Goal: Check status: Check status

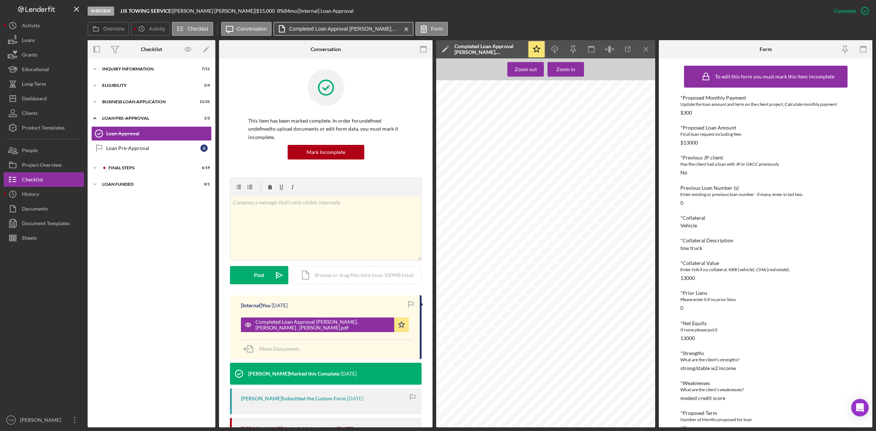
scroll to position [145, 0]
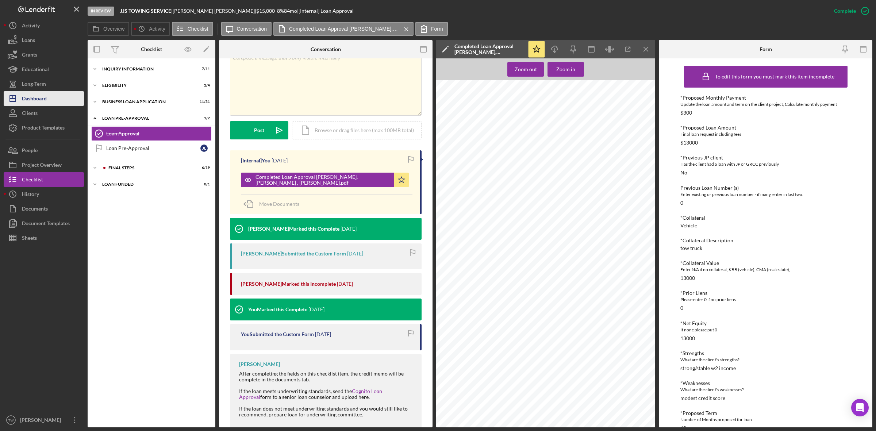
click at [48, 96] on button "Icon/Dashboard Dashboard" at bounding box center [44, 98] width 80 height 15
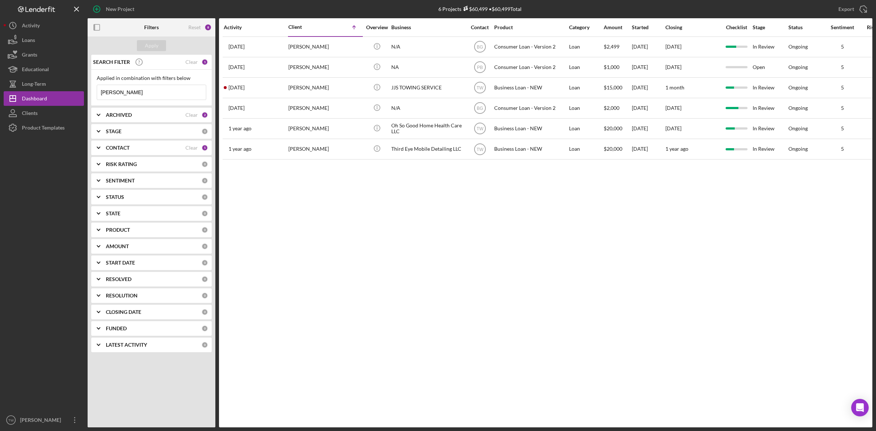
drag, startPoint x: 48, startPoint y: 96, endPoint x: 125, endPoint y: 93, distance: 77.1
click at [125, 93] on input "[PERSON_NAME]" at bounding box center [151, 92] width 109 height 15
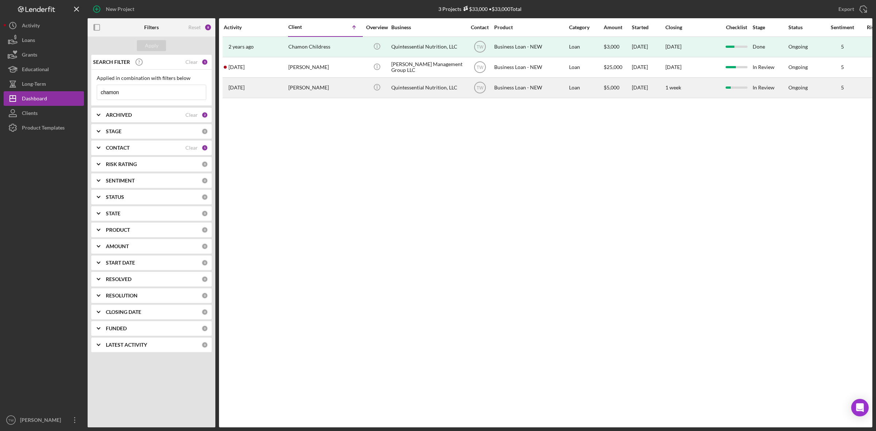
type input "chamon"
click at [330, 92] on div "[PERSON_NAME]" at bounding box center [325, 87] width 73 height 19
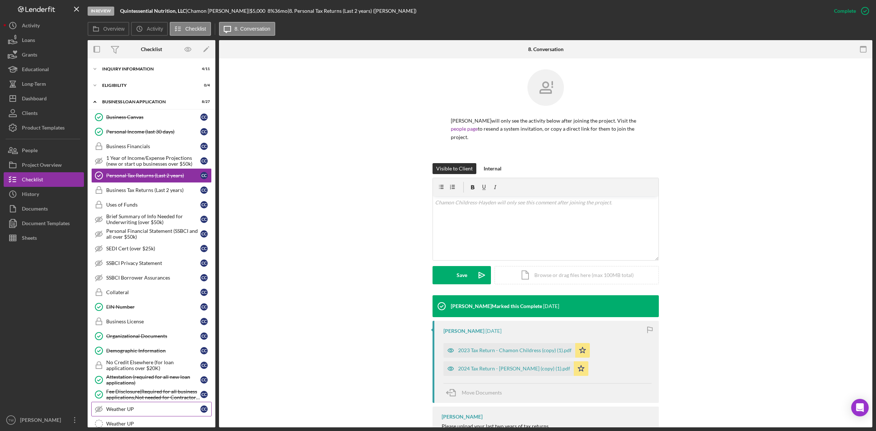
scroll to position [138, 0]
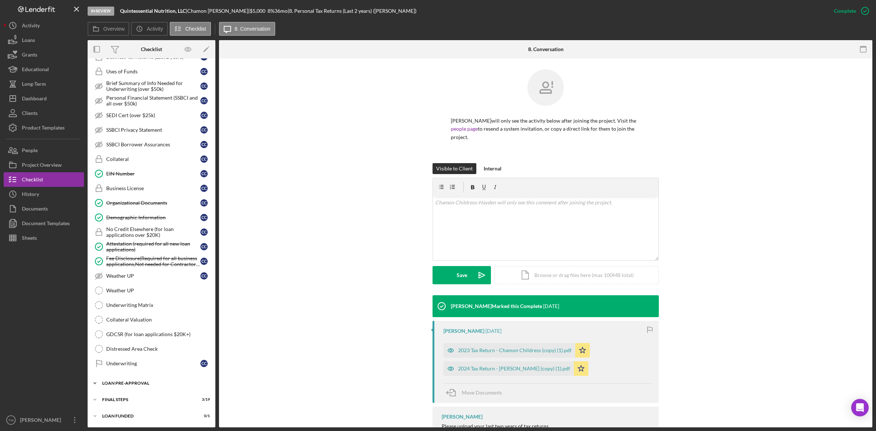
click at [107, 382] on div "LOAN PRE-APPROVAL" at bounding box center [154, 383] width 104 height 4
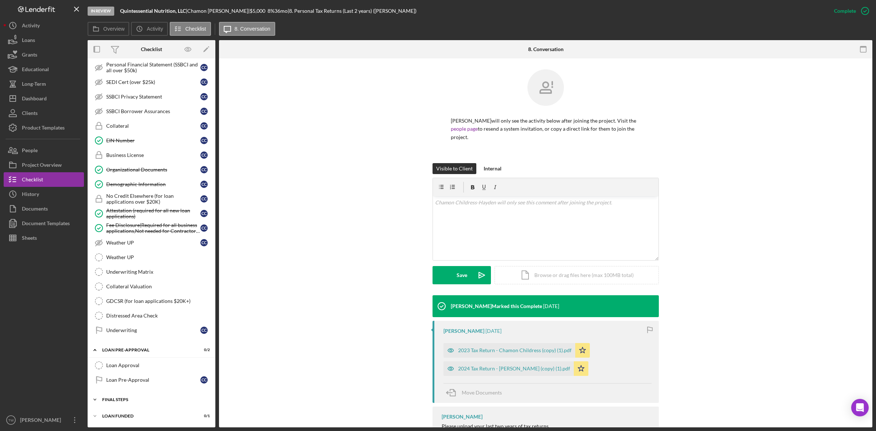
click at [134, 402] on div "FINAL STEPS" at bounding box center [154, 400] width 104 height 4
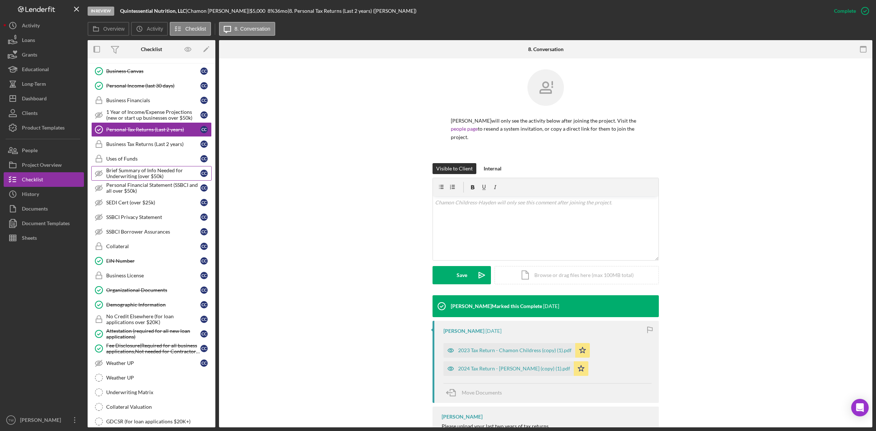
scroll to position [0, 0]
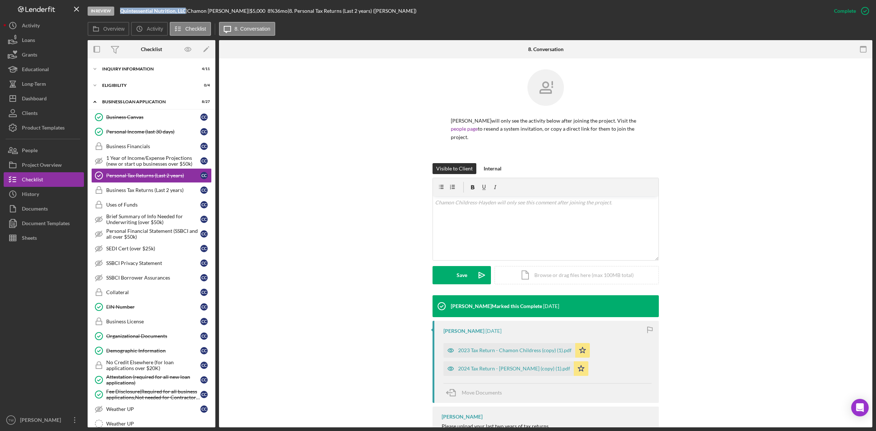
drag, startPoint x: 121, startPoint y: 12, endPoint x: 187, endPoint y: 14, distance: 65.8
click at [187, 14] on div "In Review Quintessential Nutrition, LLC | Chamon Childress-Hayden | $5,000 $5,0…" at bounding box center [458, 11] width 740 height 22
copy b "Quintessential Nutrition, LLC"
click at [128, 72] on div "Icon/Expander INQUIRY INFORMATION 4 / 11" at bounding box center [152, 69] width 128 height 15
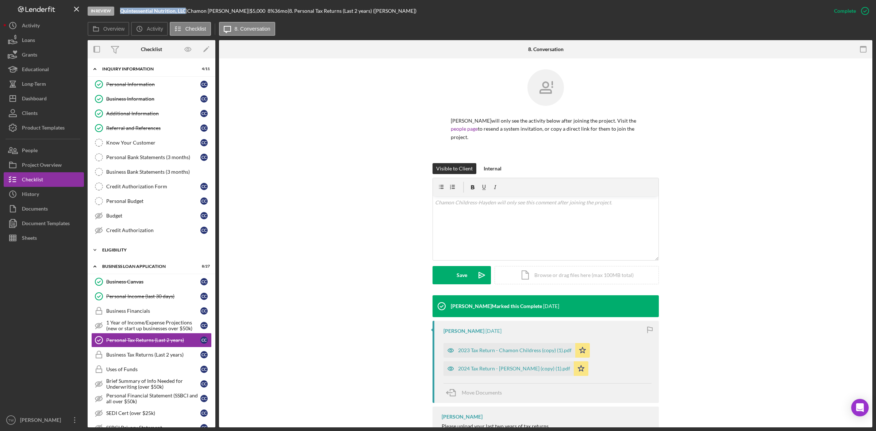
click at [149, 252] on div "ELIGIBILITY" at bounding box center [154, 250] width 104 height 4
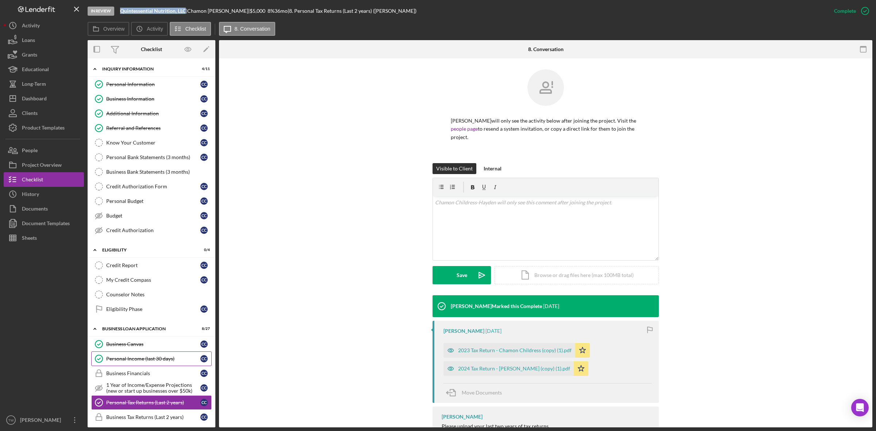
click at [137, 357] on link "Personal Income (last 30 days) Personal Income (last 30 days) C C" at bounding box center [151, 359] width 121 height 15
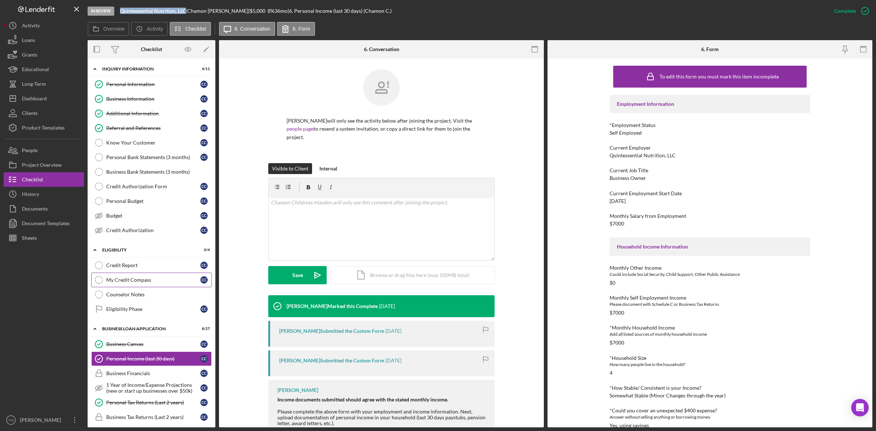
scroll to position [183, 0]
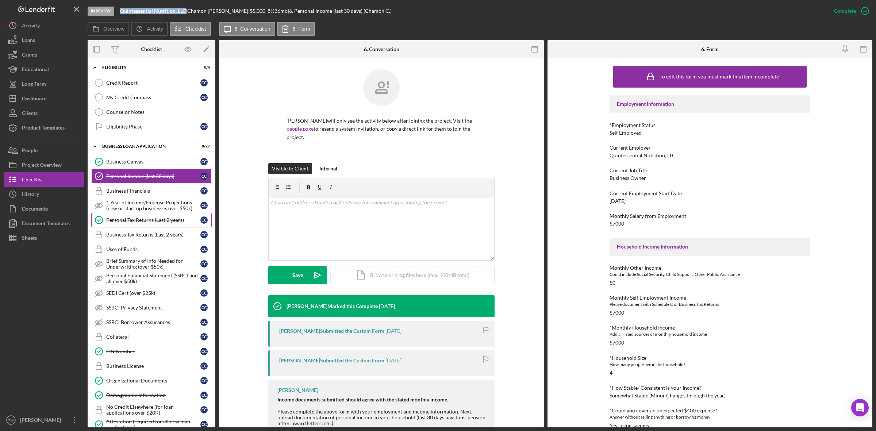
click at [148, 228] on link "Personal Tax Returns (Last 2 years) Personal Tax Returns (Last 2 years) C C" at bounding box center [151, 220] width 121 height 15
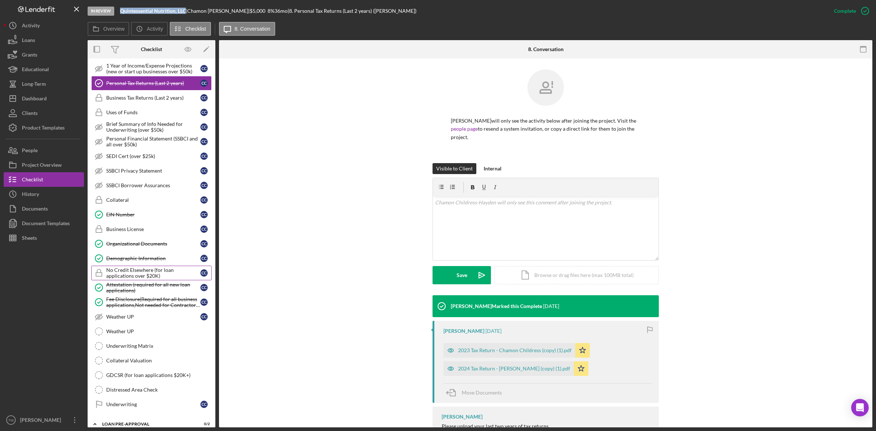
scroll to position [365, 0]
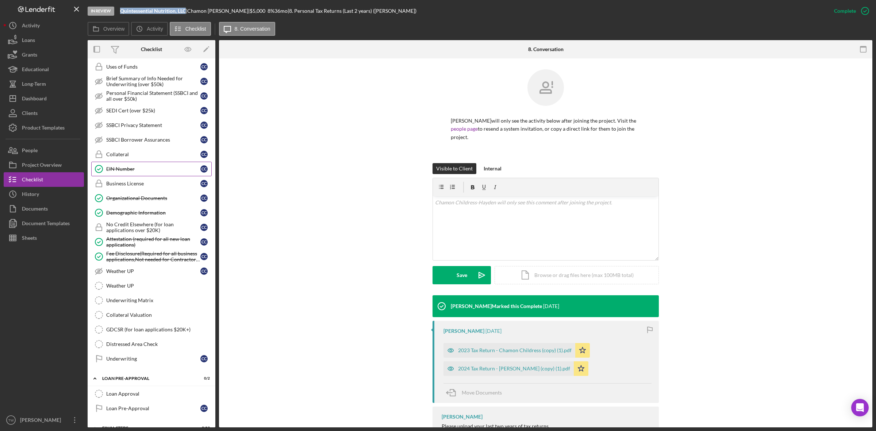
click at [129, 172] on div "EIN Number" at bounding box center [153, 169] width 94 height 6
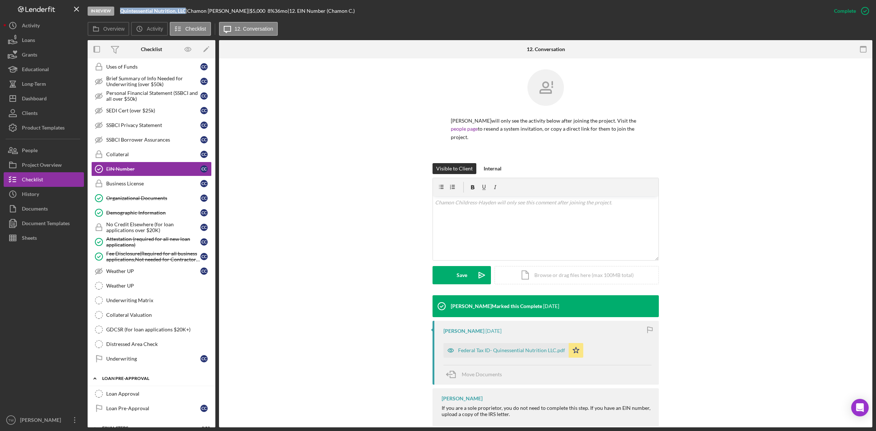
scroll to position [320, 0]
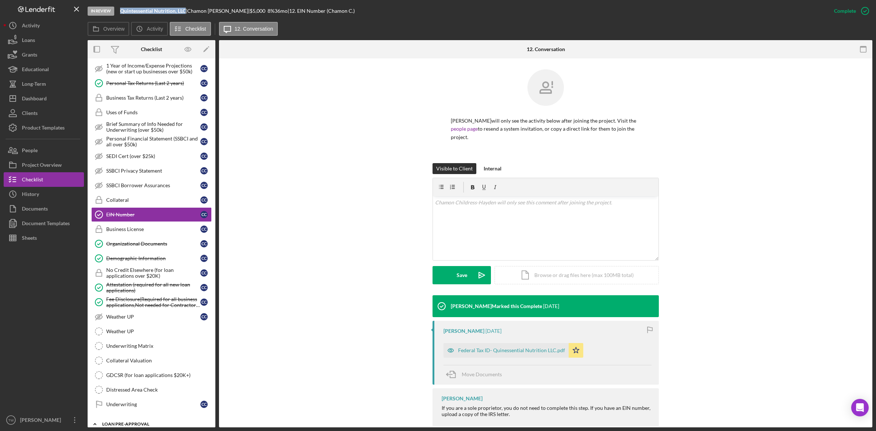
click at [137, 251] on link "Organizational Documents Organizational Documents C C" at bounding box center [151, 244] width 121 height 15
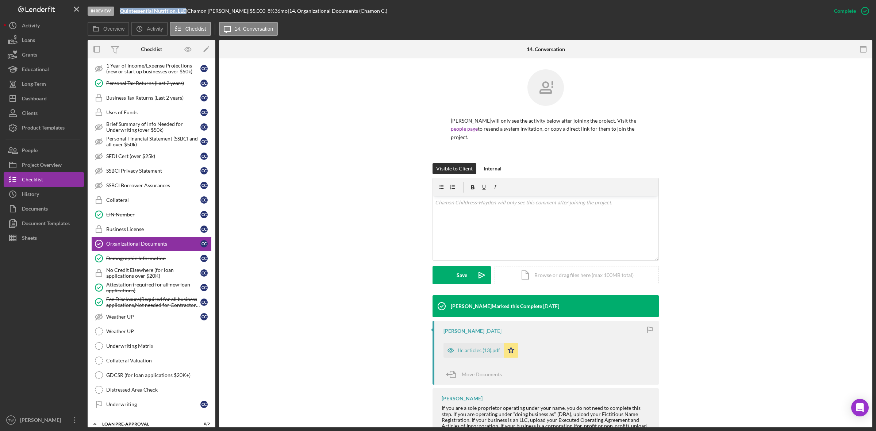
scroll to position [37, 0]
